Goal: Task Accomplishment & Management: Use online tool/utility

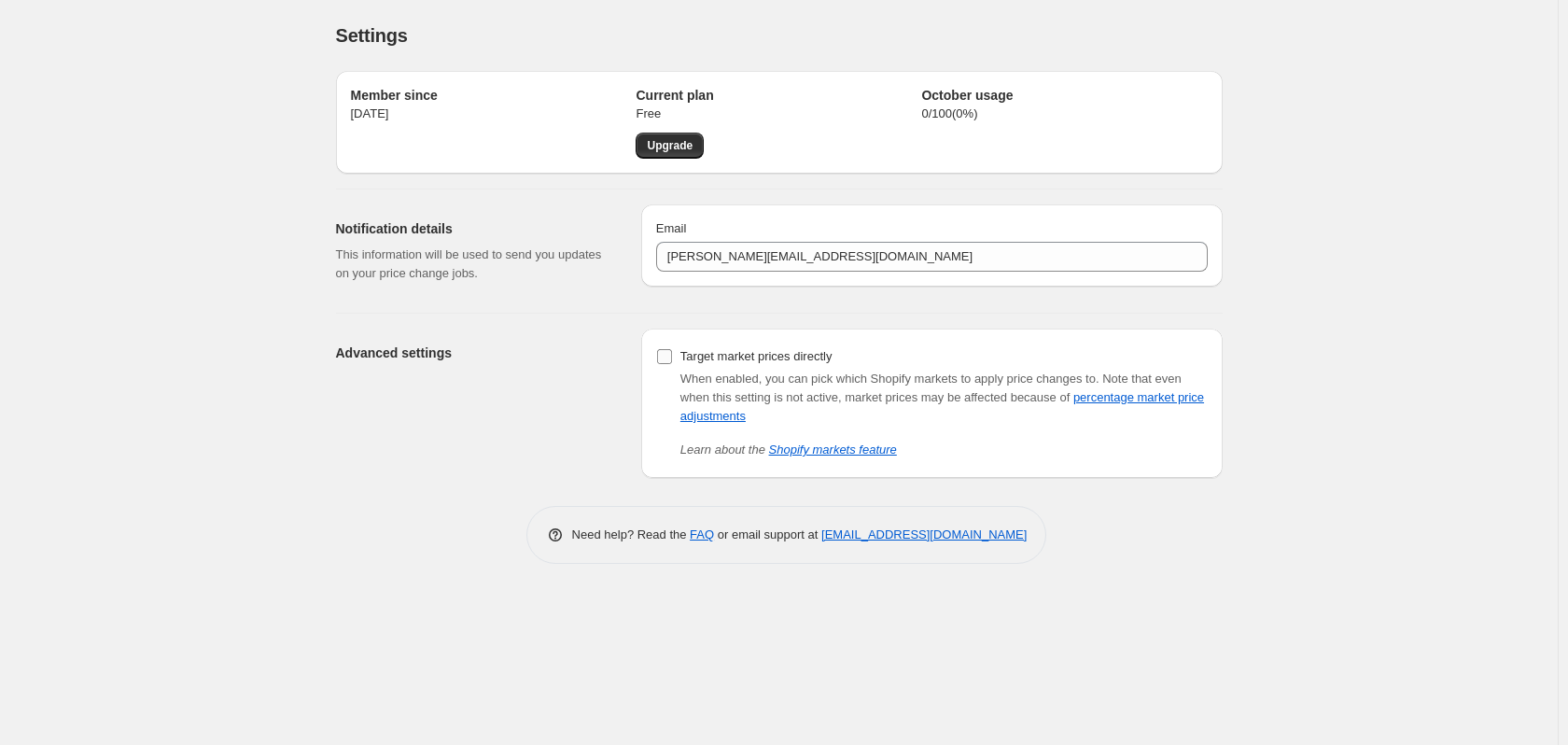
click at [662, 352] on input "Target market prices directly" at bounding box center [664, 356] width 15 height 15
checkbox input "true"
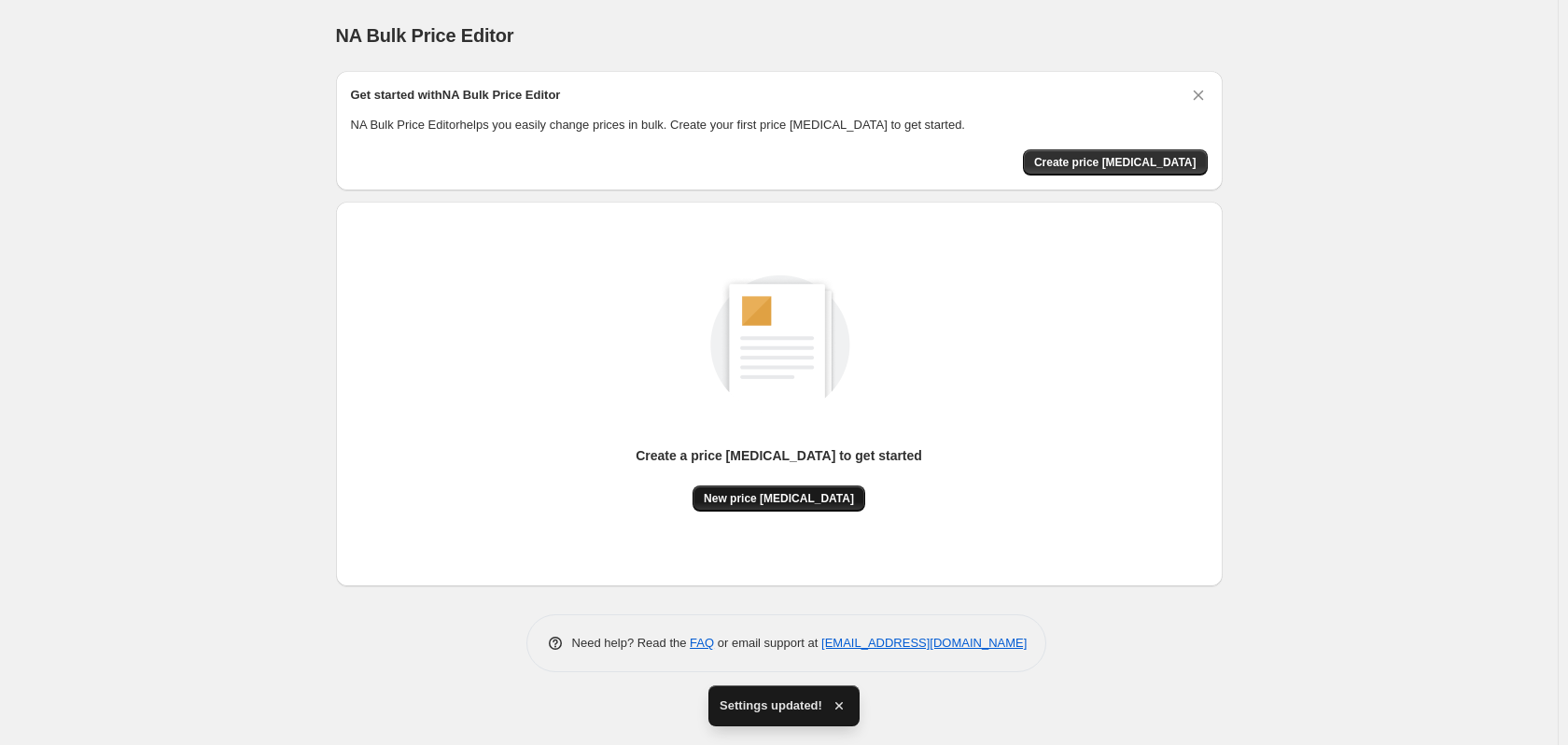
click at [778, 496] on span "New price [MEDICAL_DATA]" at bounding box center [779, 498] width 150 height 15
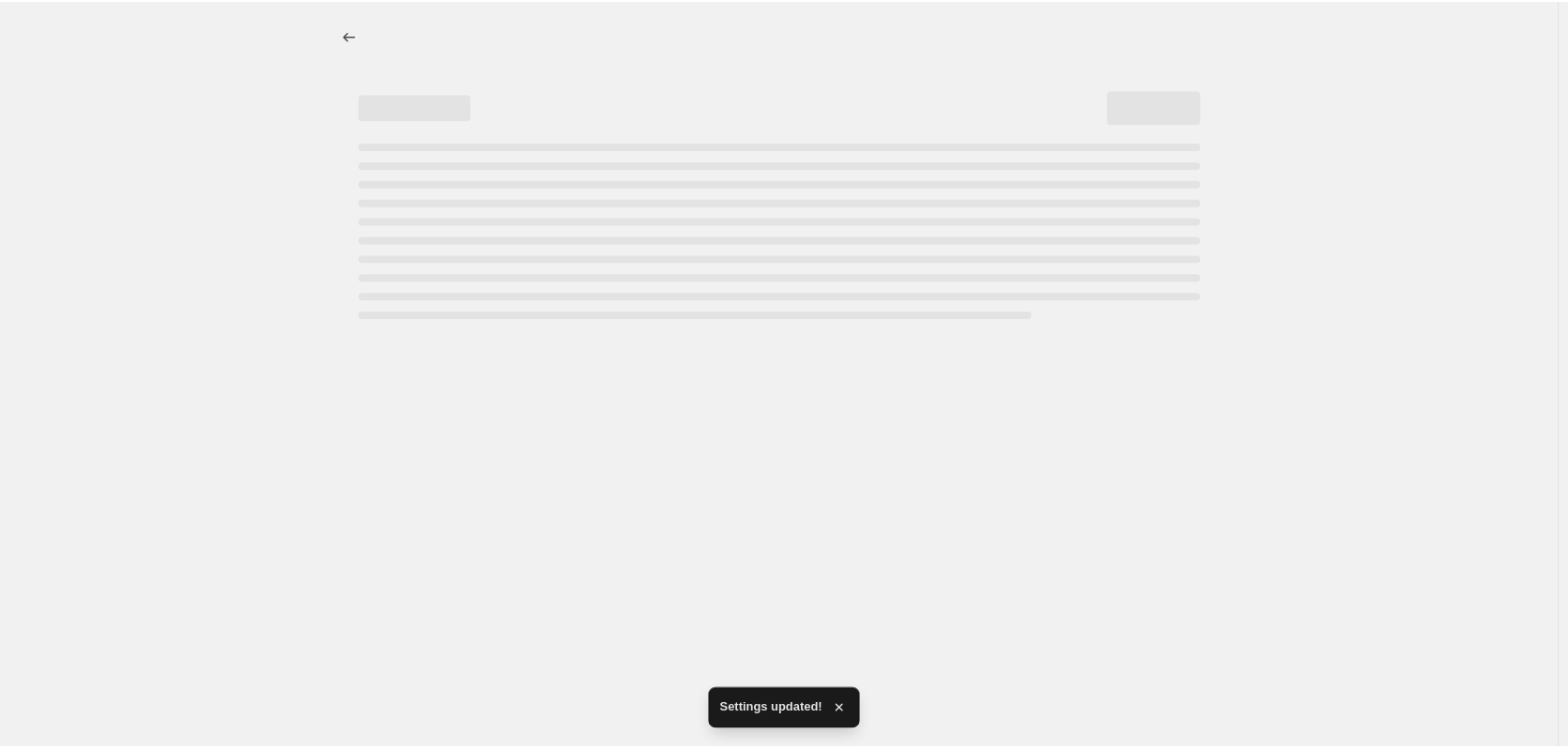
select select "percentage"
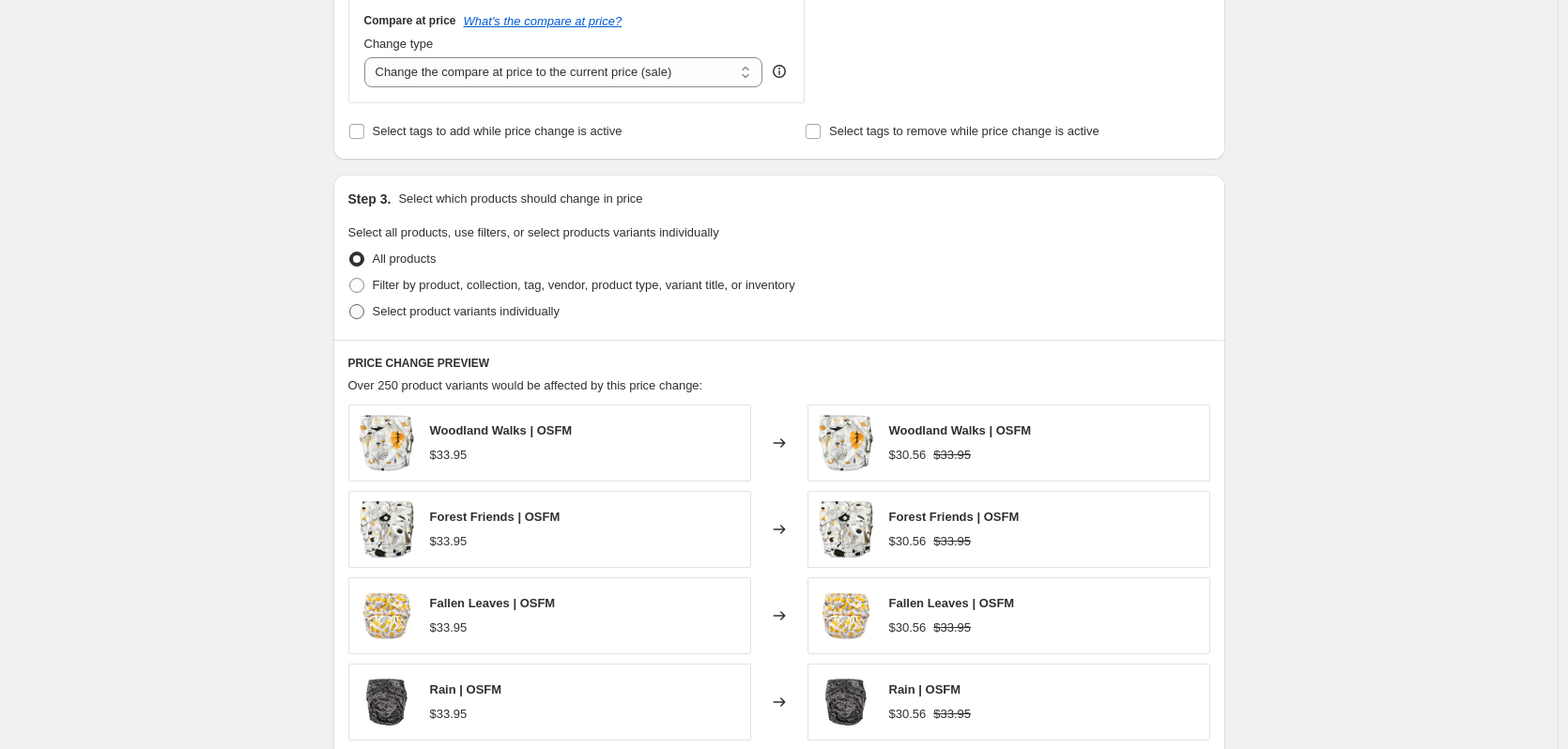
scroll to position [751, 0]
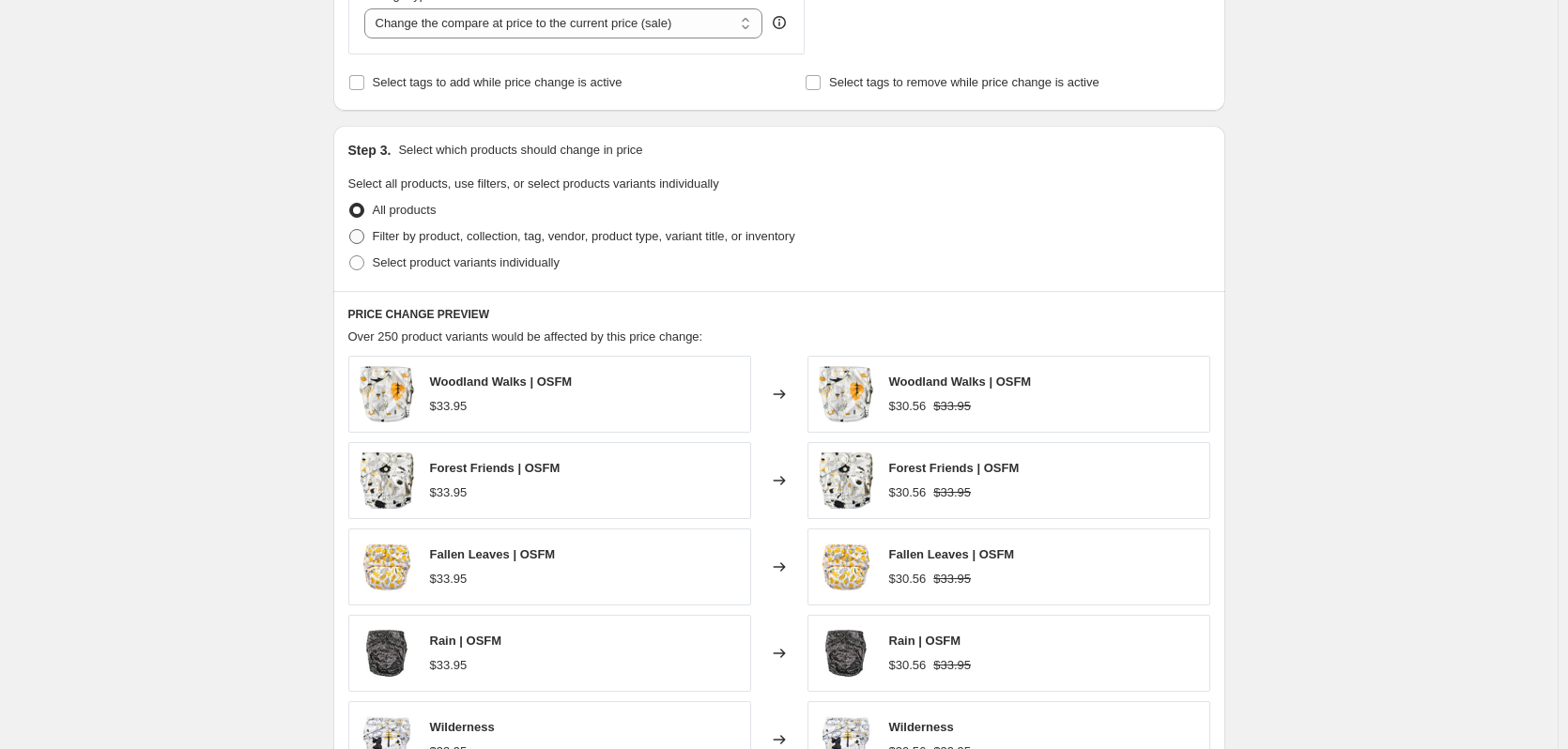
click at [361, 239] on span at bounding box center [356, 236] width 15 height 15
click at [350, 230] on input "Filter by product, collection, tag, vendor, product type, variant title, or inv…" at bounding box center [349, 229] width 1 height 1
radio input "true"
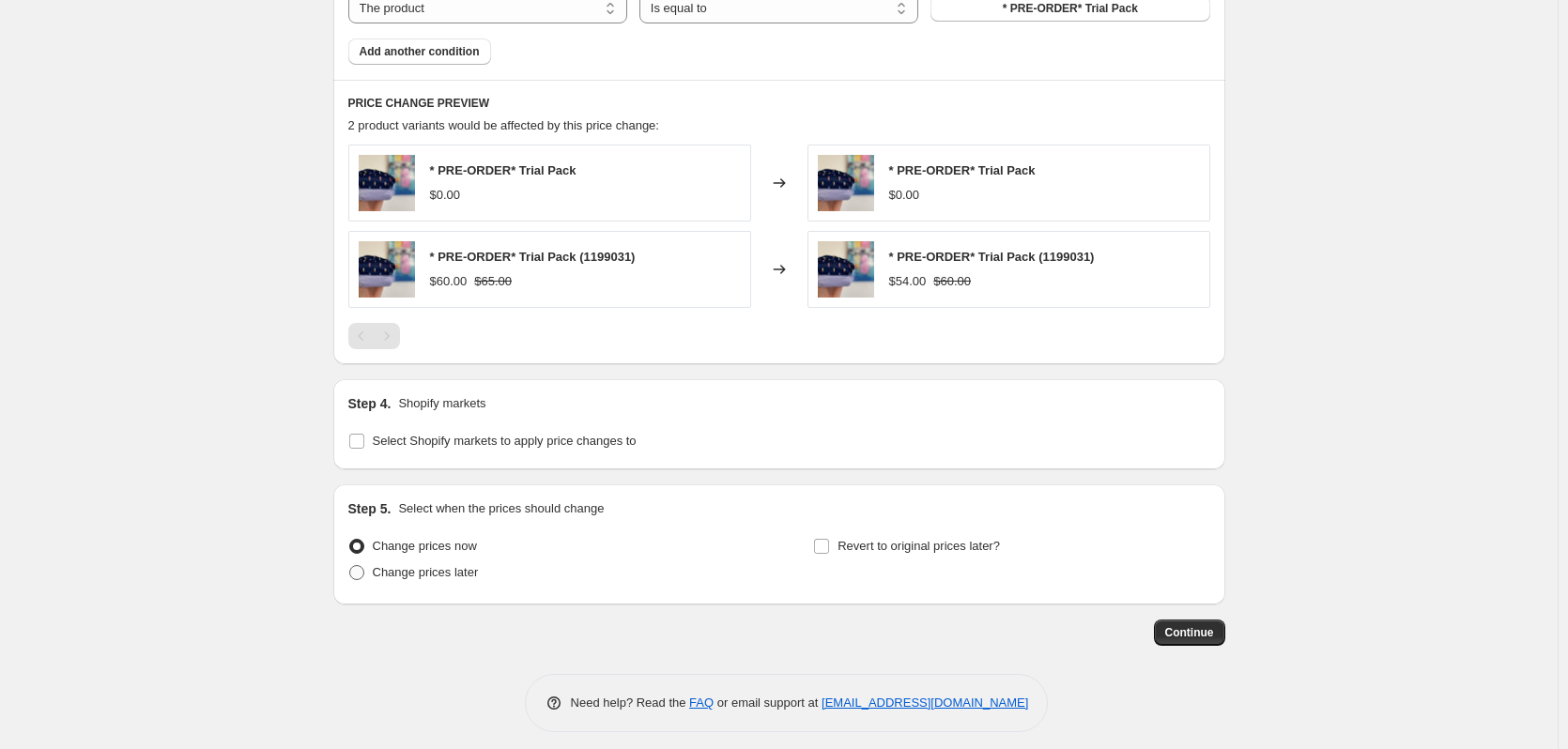
scroll to position [1186, 0]
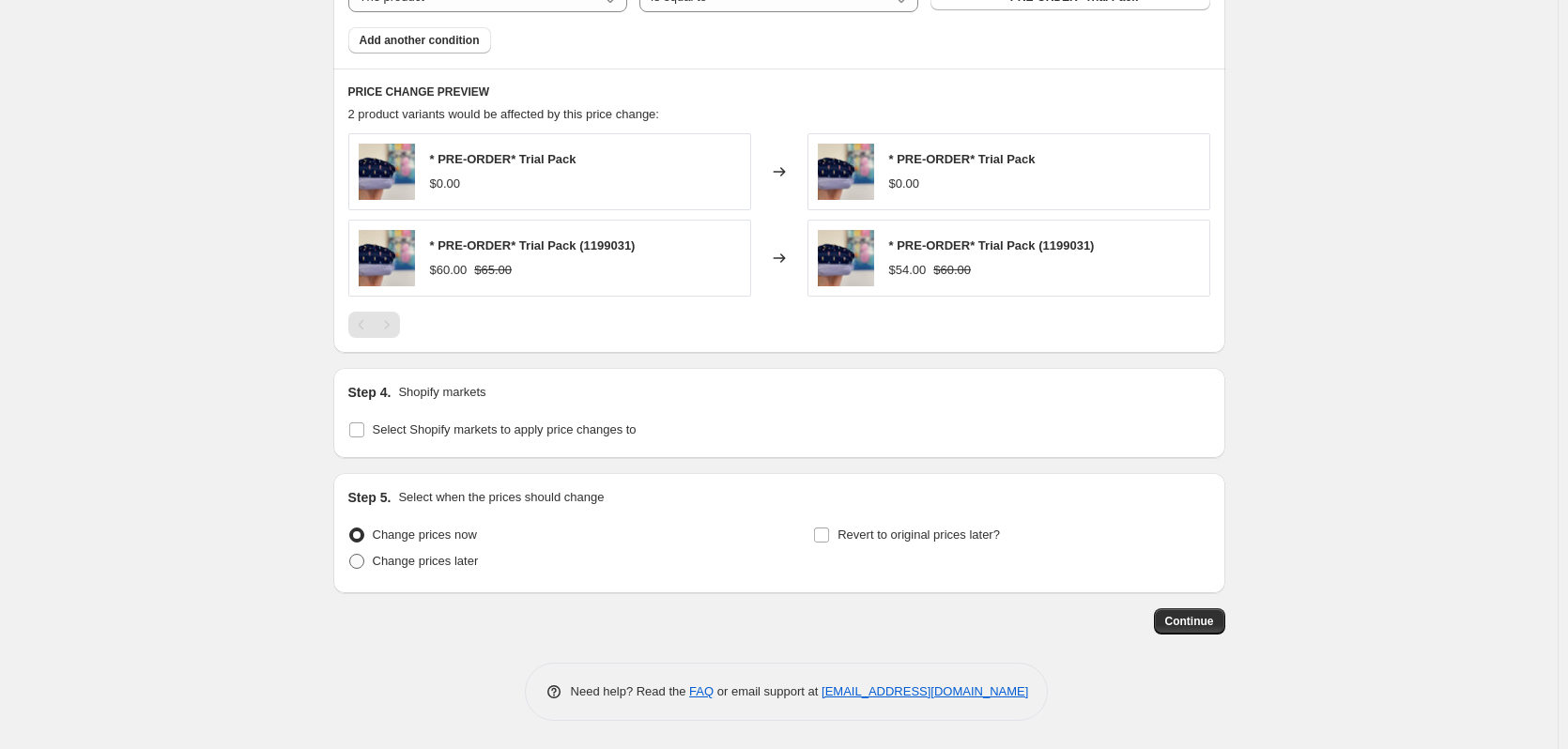
click at [451, 567] on span "Change prices later" at bounding box center [426, 561] width 106 height 14
click at [350, 555] on input "Change prices later" at bounding box center [349, 554] width 1 height 1
radio input "true"
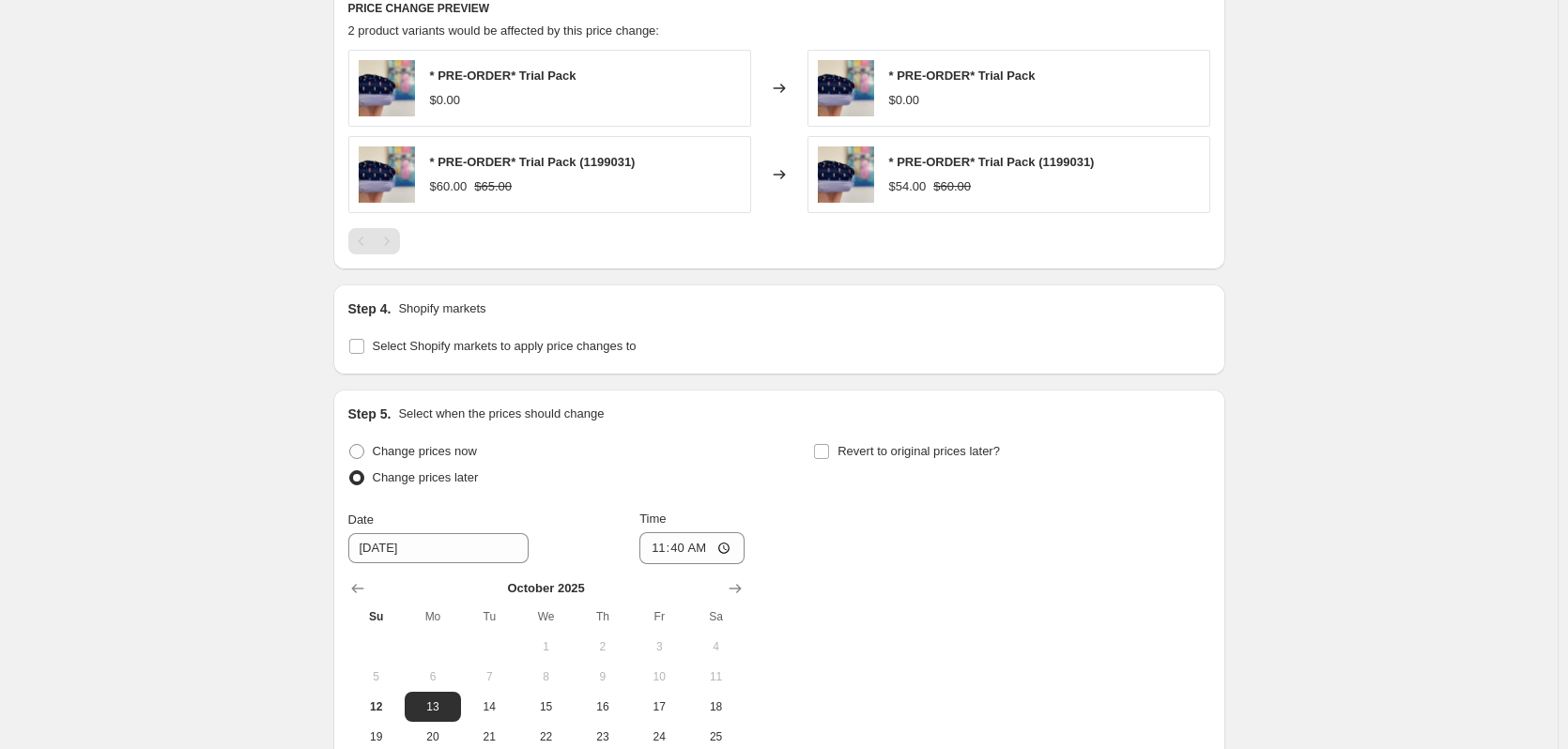
scroll to position [1468, 0]
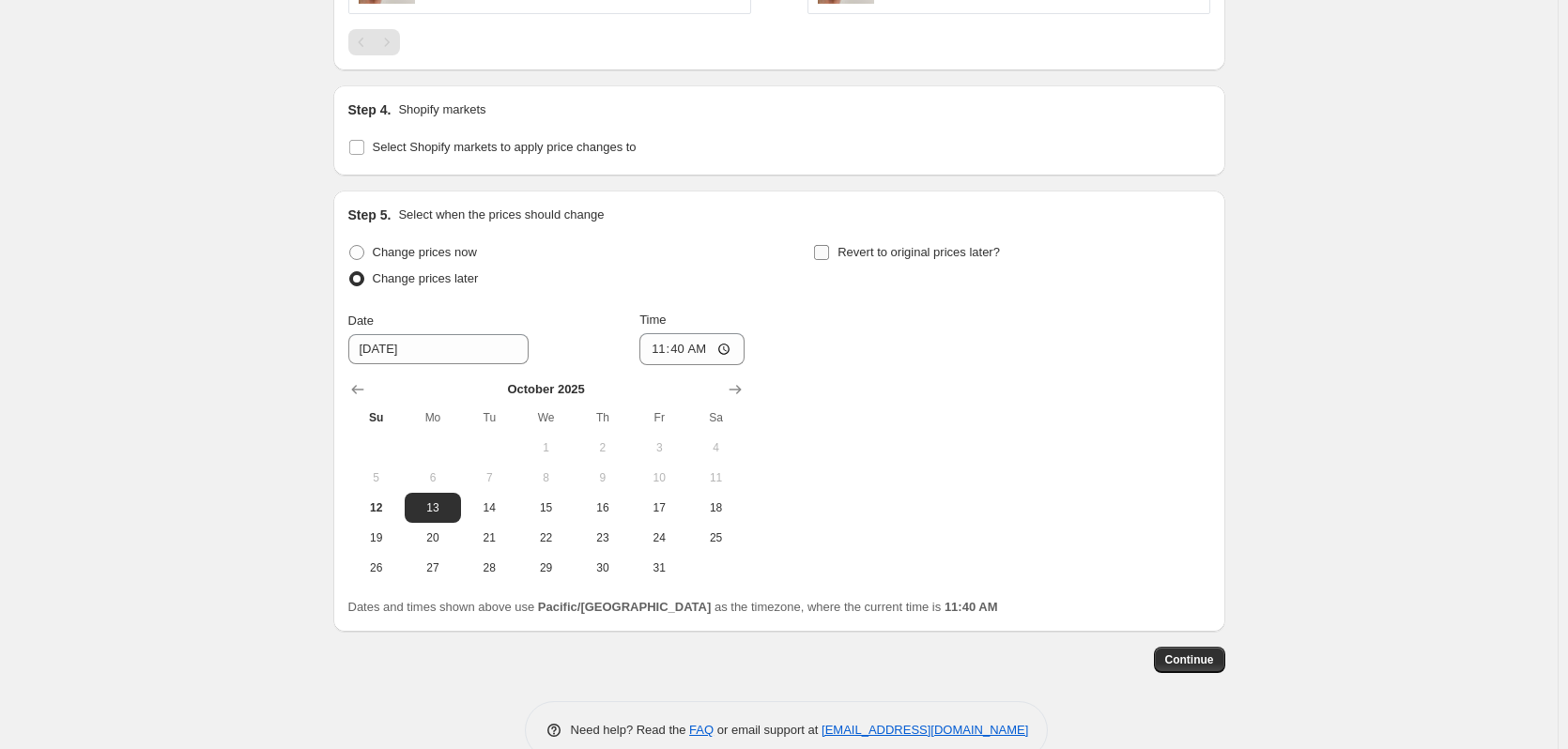
click at [829, 251] on input "Revert to original prices later?" at bounding box center [821, 252] width 15 height 15
checkbox input "true"
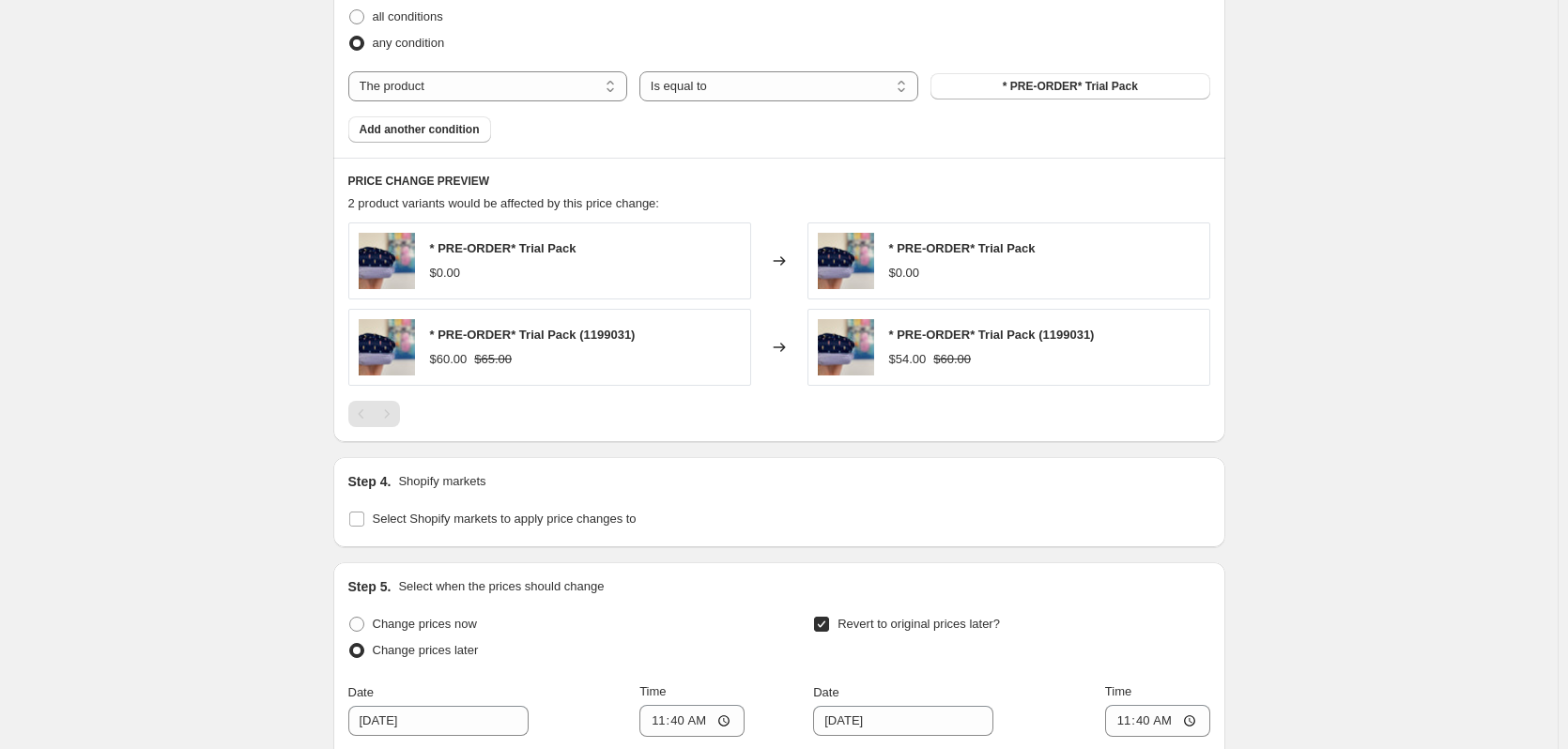
scroll to position [1092, 0]
